Goal: Check status

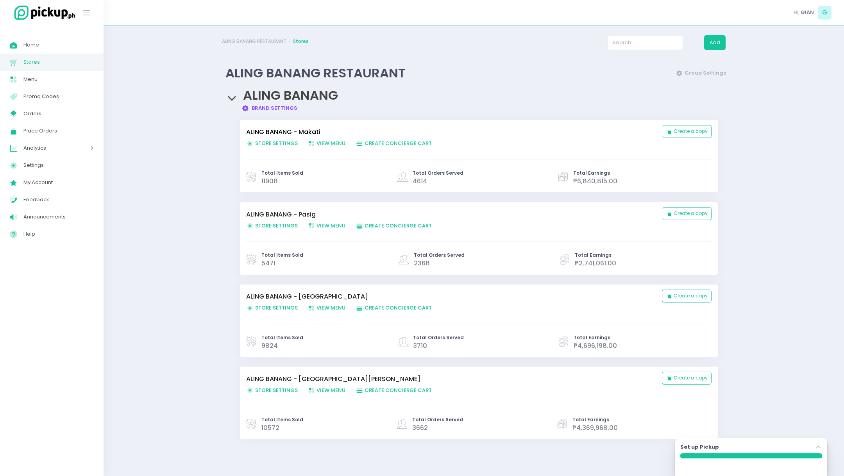
click at [289, 131] on link "ALING BANANG - Makati" at bounding box center [450, 131] width 408 height 9
click at [36, 113] on span "Orders" at bounding box center [58, 114] width 70 height 10
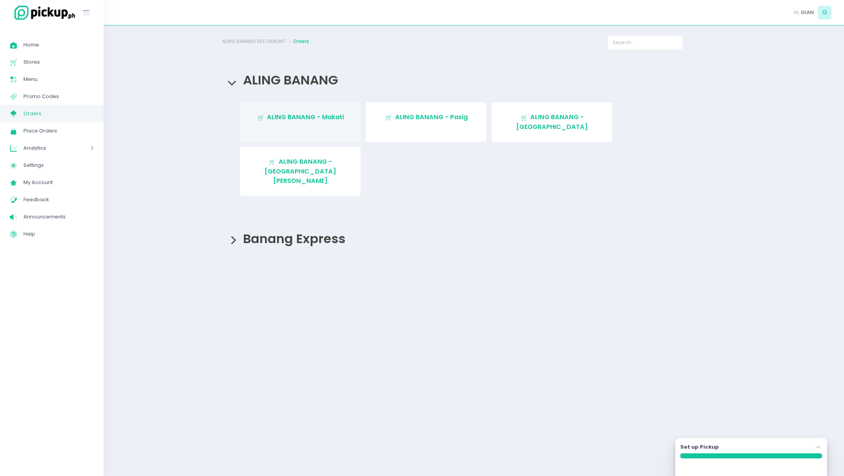
click at [303, 117] on span "ALING BANANG - Makati" at bounding box center [305, 117] width 77 height 9
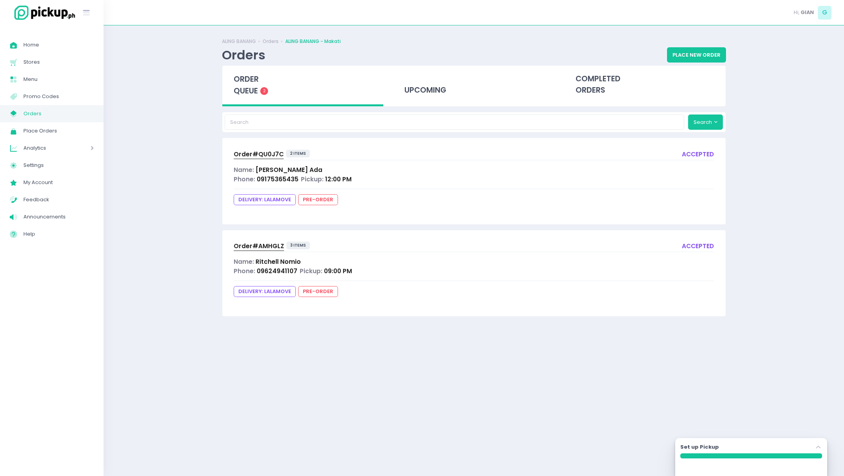
click at [255, 242] on span "Order# AMHGLZ" at bounding box center [259, 246] width 50 height 8
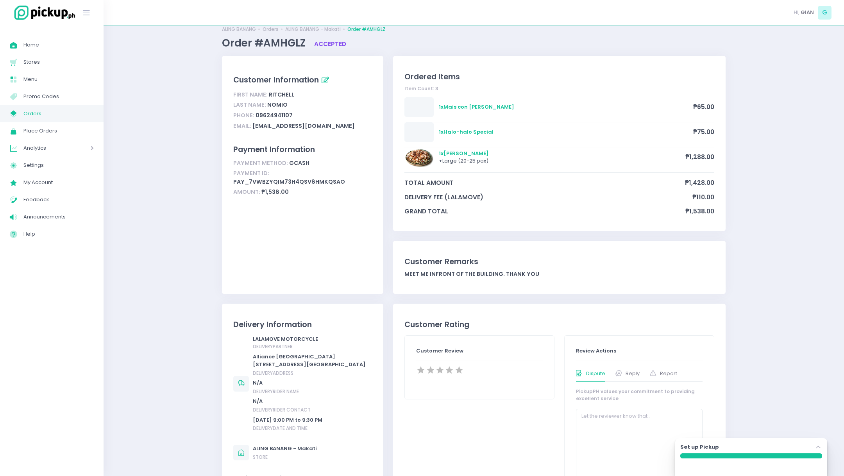
scroll to position [12, 0]
